Goal: Book appointment/travel/reservation

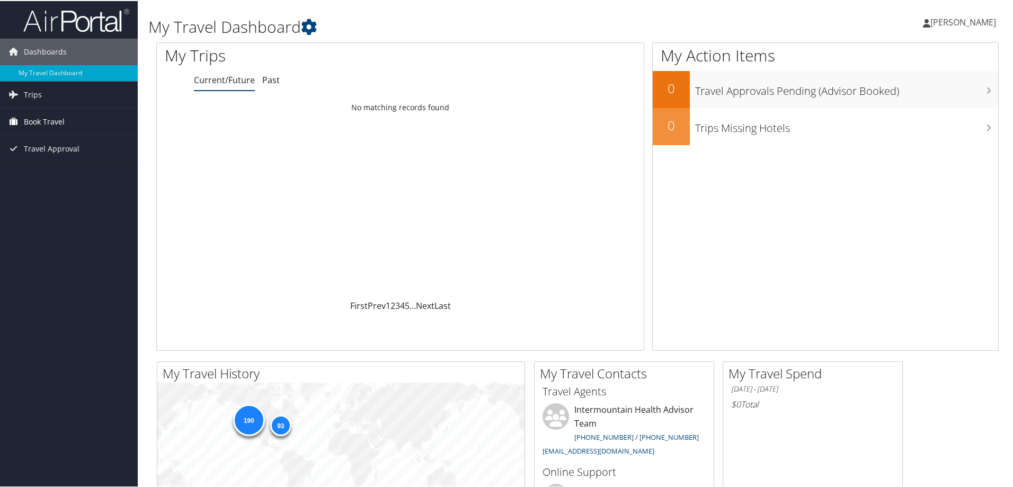
click at [61, 126] on span "Book Travel" at bounding box center [44, 121] width 41 height 26
click at [74, 173] on link "Book/Manage Online Trips" at bounding box center [69, 174] width 138 height 16
click at [45, 175] on link "Book/Manage Online Trips" at bounding box center [69, 174] width 138 height 16
